Goal: Information Seeking & Learning: Learn about a topic

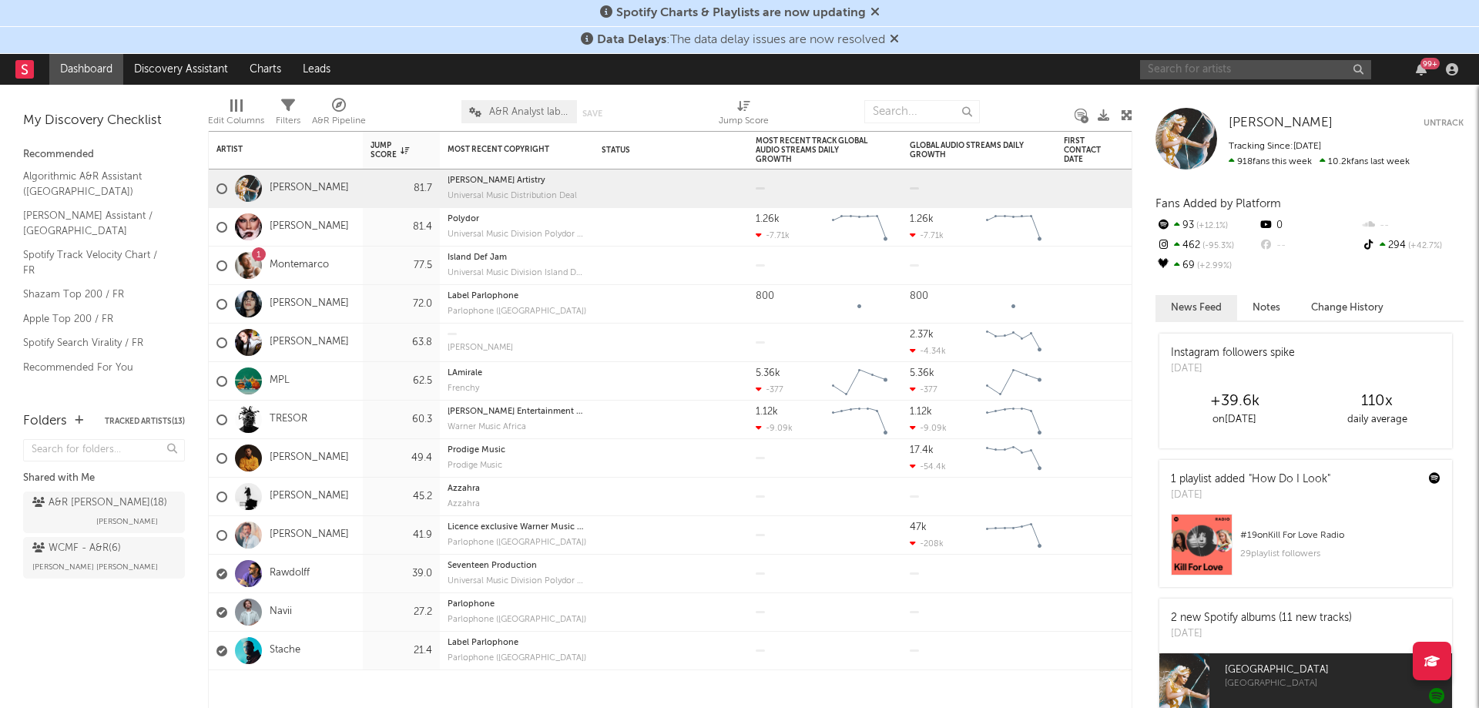
click at [1271, 69] on input "text" at bounding box center [1255, 69] width 231 height 19
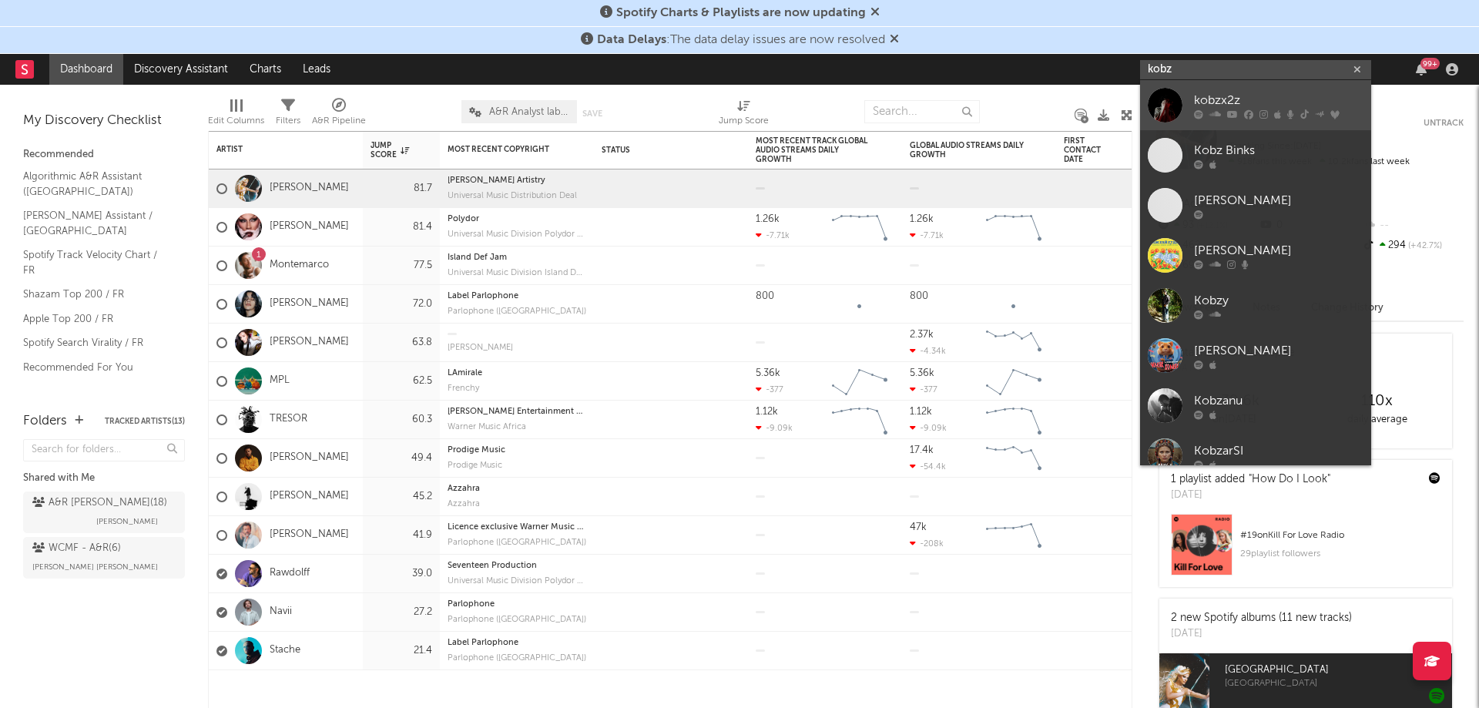
type input "kobz"
click at [1219, 96] on div "kobzx2z" at bounding box center [1278, 100] width 169 height 18
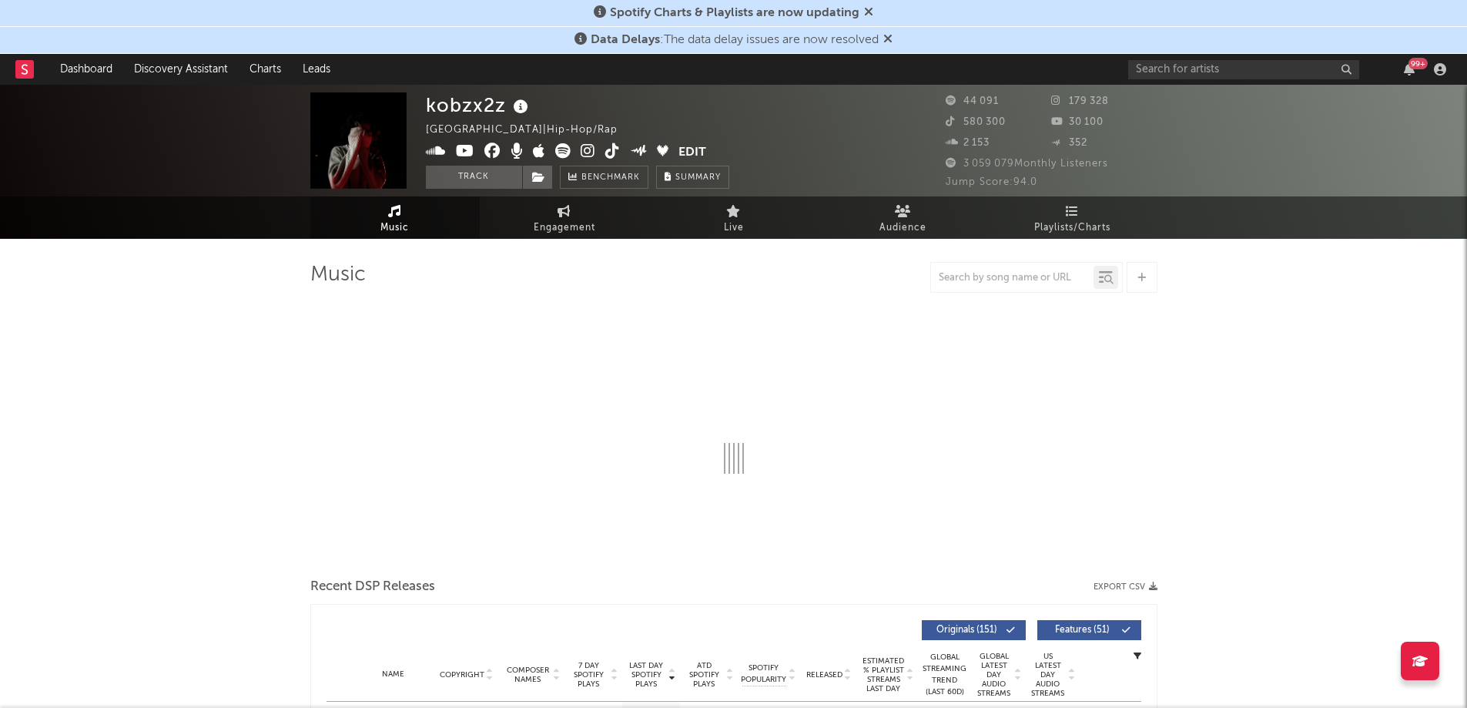
select select "6m"
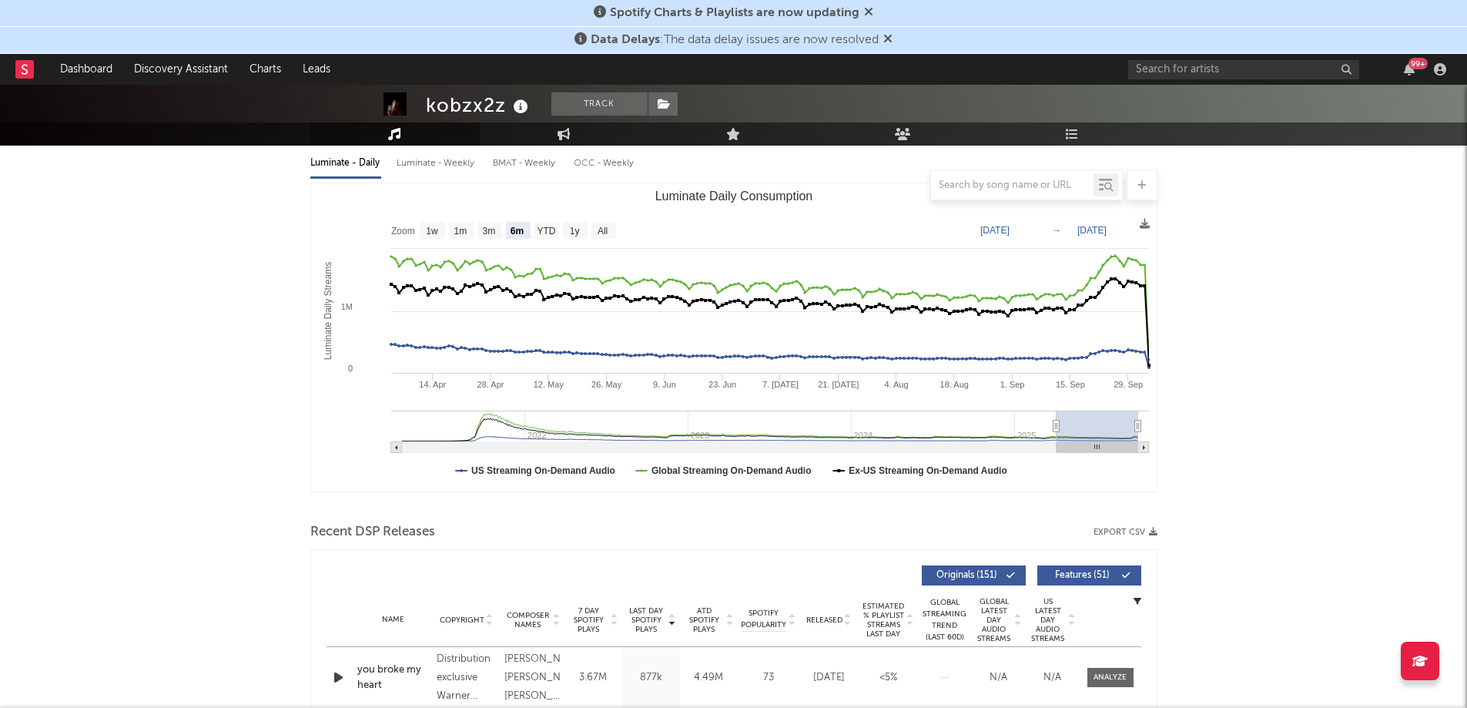
scroll to position [231, 0]
